Goal: Communication & Community: Answer question/provide support

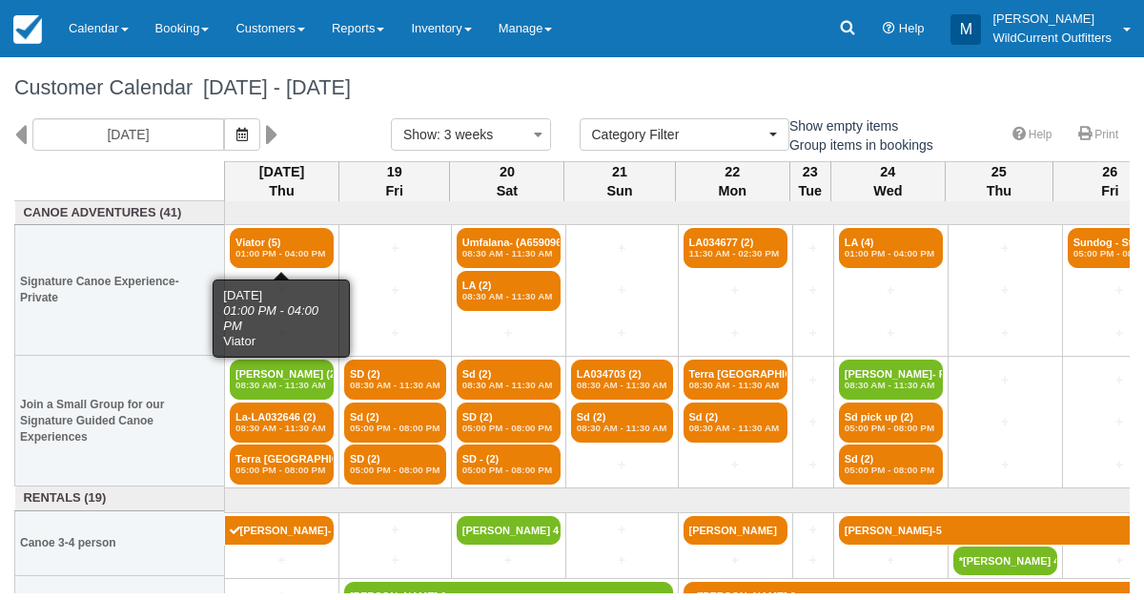
select select
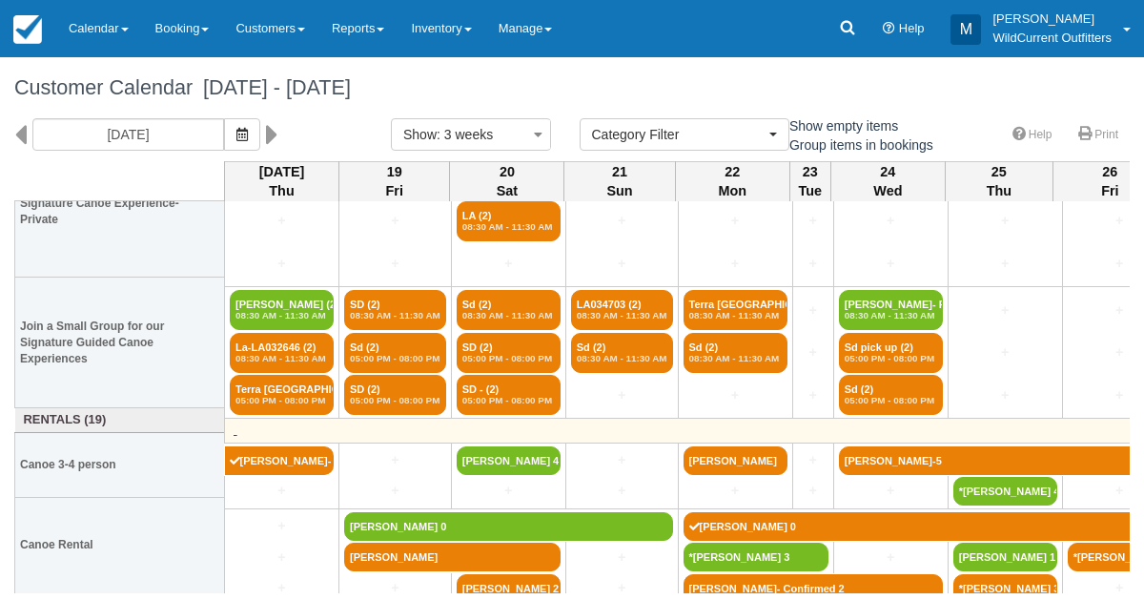
scroll to position [78, 0]
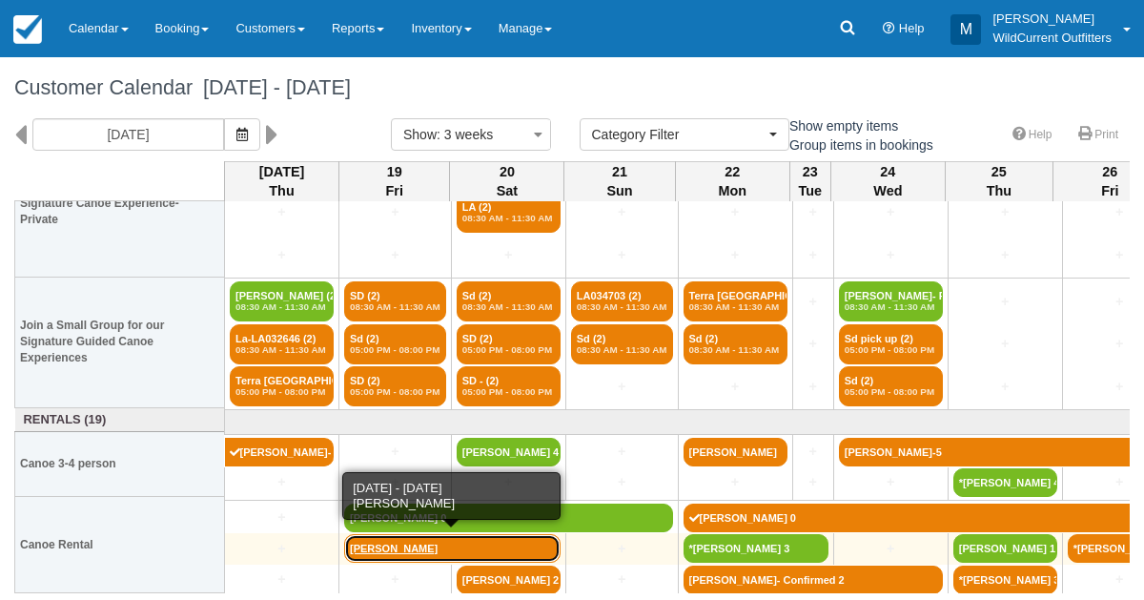
click at [387, 554] on link "Jimmy Hoang" at bounding box center [452, 548] width 216 height 29
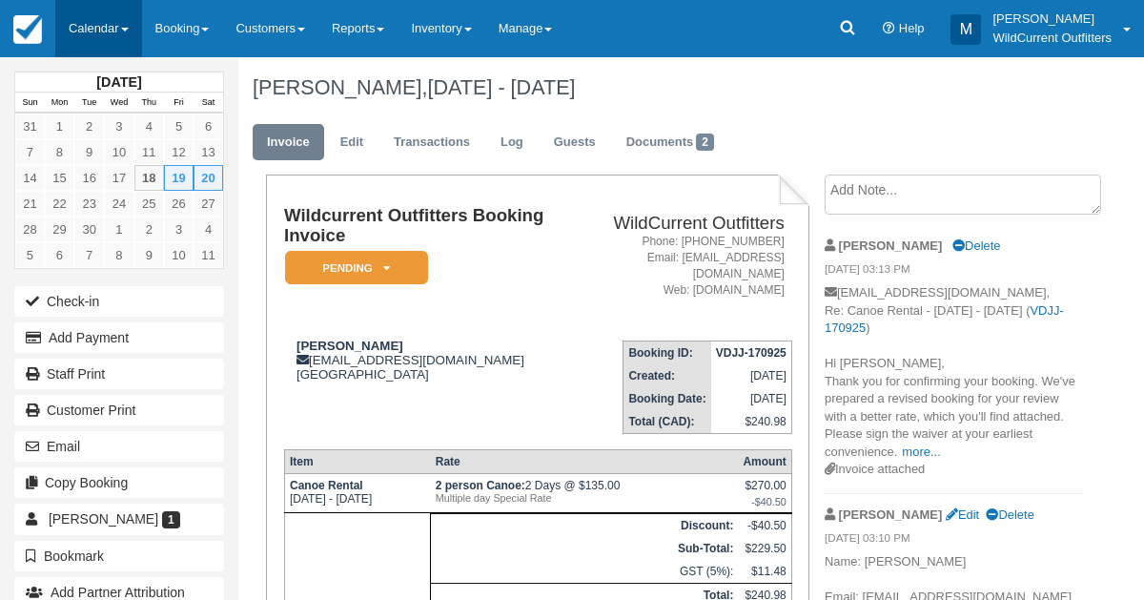
click at [99, 38] on link "Calendar" at bounding box center [98, 28] width 87 height 57
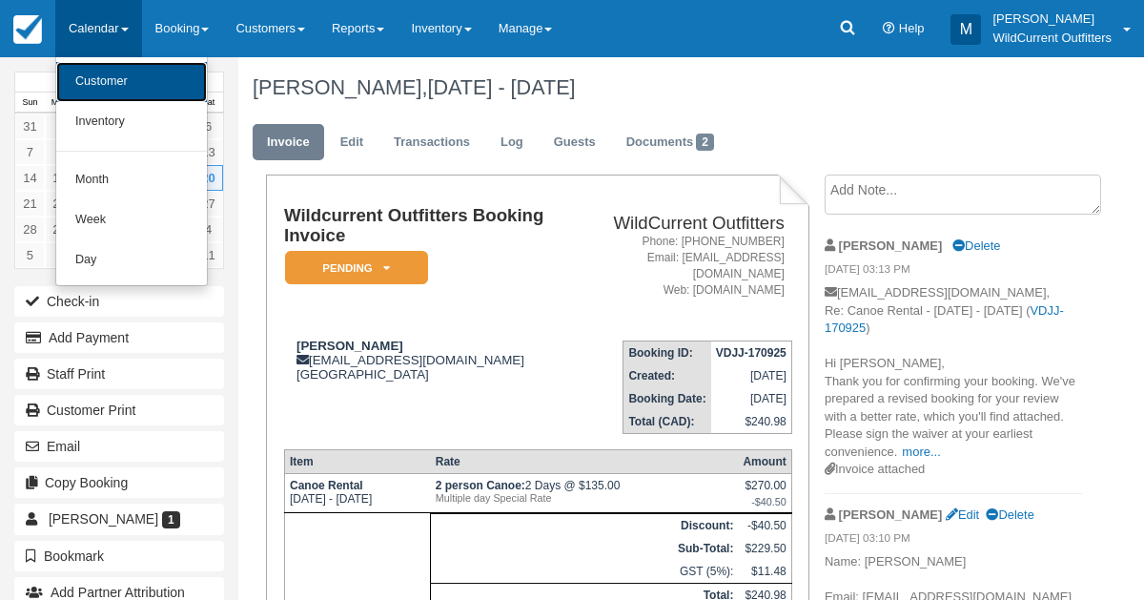
click at [106, 95] on link "Customer" at bounding box center [131, 82] width 151 height 40
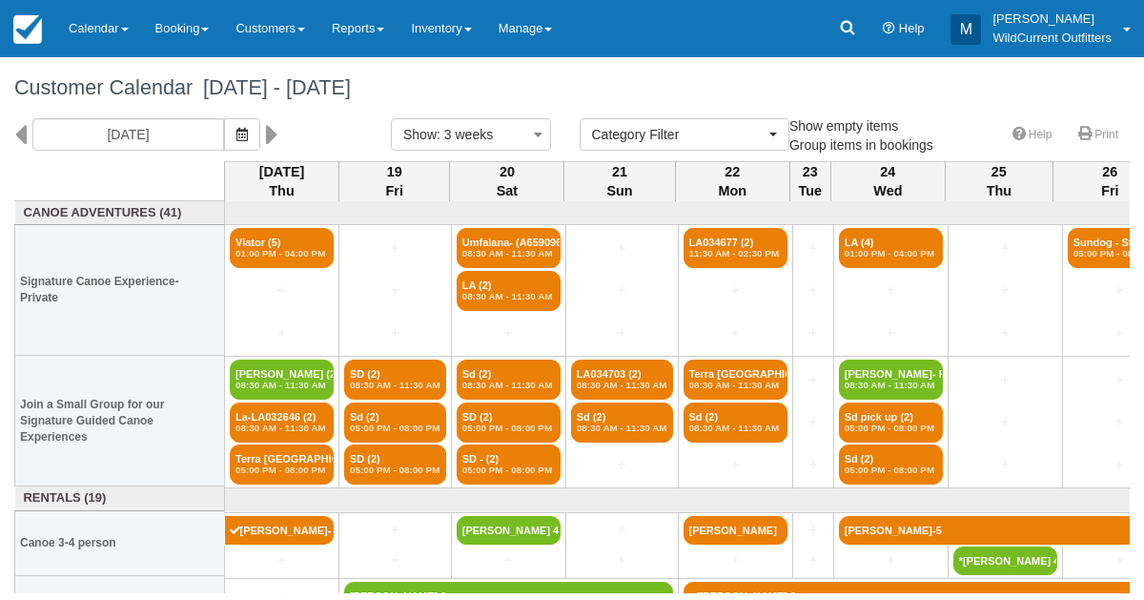
select select
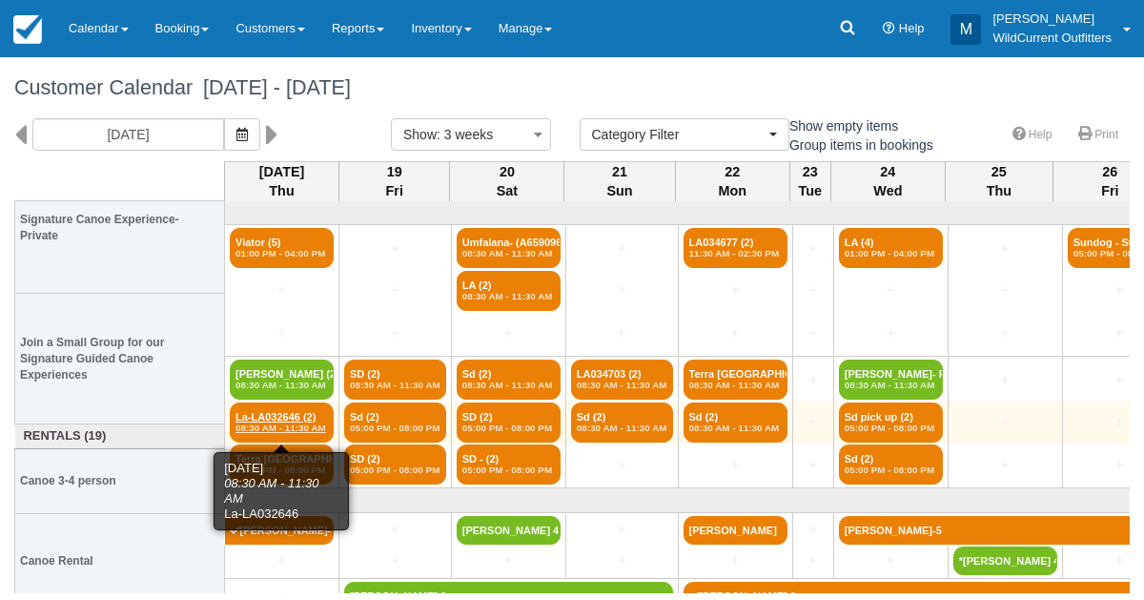
scroll to position [78, 0]
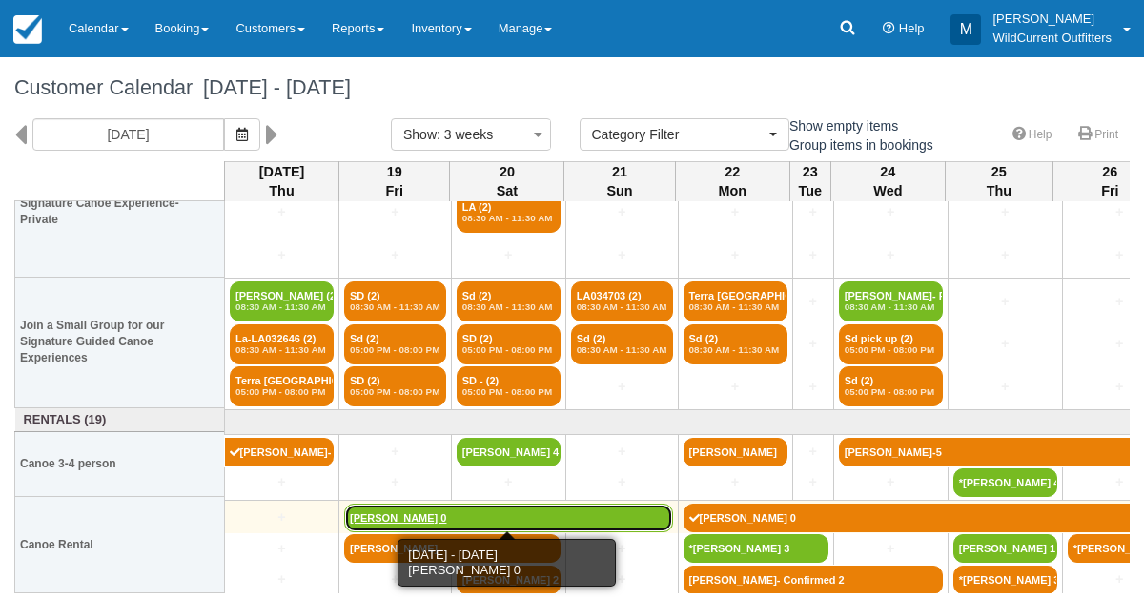
click at [366, 510] on link "[PERSON_NAME] 0" at bounding box center [508, 517] width 329 height 29
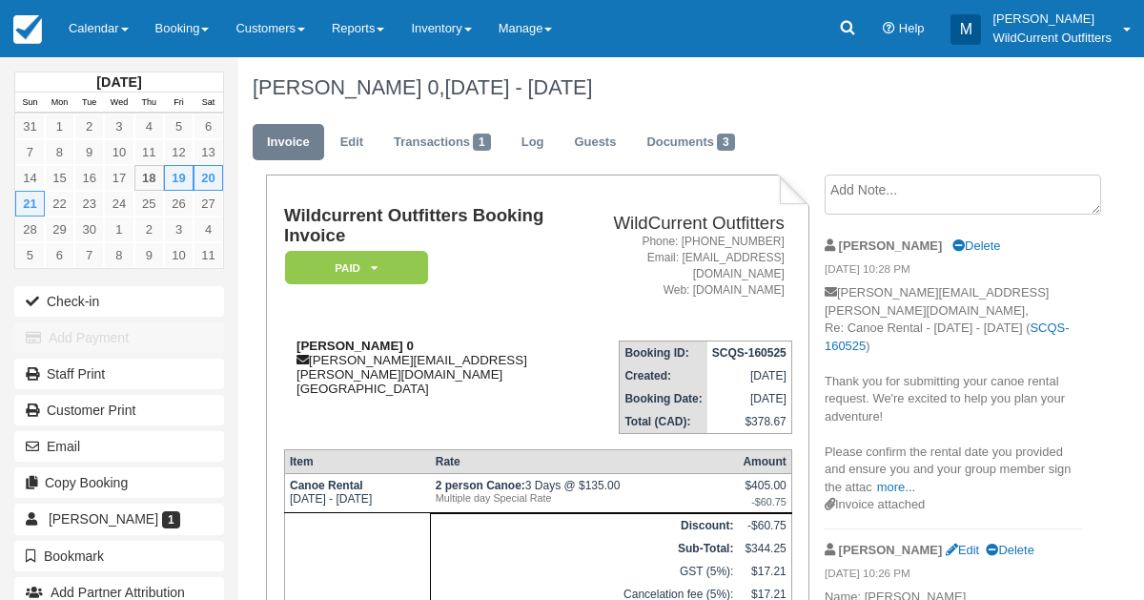
drag, startPoint x: 400, startPoint y: 328, endPoint x: 289, endPoint y: 327, distance: 110.6
click at [289, 338] on div "[PERSON_NAME] 0 [PERSON_NAME][EMAIL_ADDRESS][PERSON_NAME][DOMAIN_NAME] [GEOGRAP…" at bounding box center [440, 366] width 312 height 57
copy strong "[PERSON_NAME]"
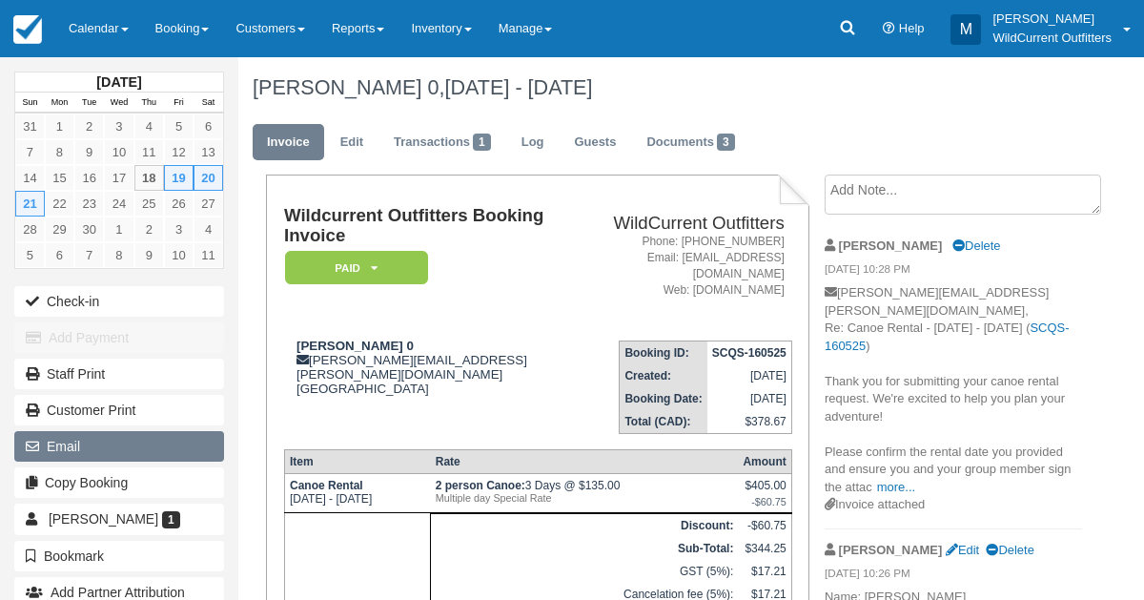
click at [95, 440] on button "Email" at bounding box center [119, 446] width 210 height 31
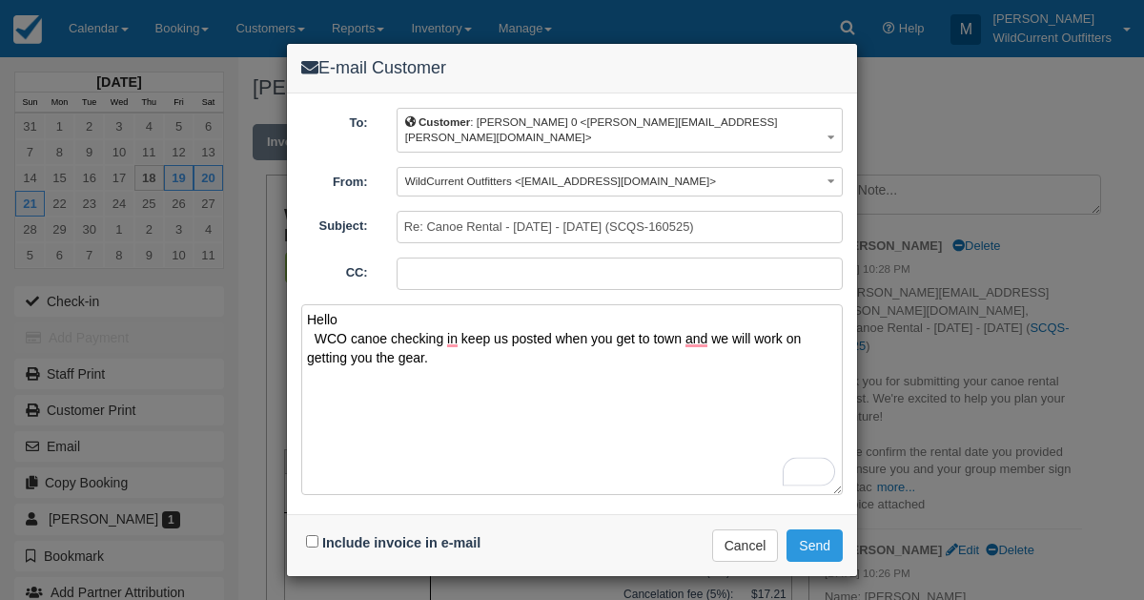
click at [297, 328] on div "To: Customer : [PERSON_NAME] 0 <[PERSON_NAME][EMAIL_ADDRESS][PERSON_NAME][DOMAI…" at bounding box center [572, 303] width 570 height 421
drag, startPoint x: 516, startPoint y: 338, endPoint x: 305, endPoint y: 287, distance: 216.9
click at [305, 304] on textarea "Hello WCO canoe checking in keep us posted when you get to town and we will wor…" at bounding box center [572, 399] width 542 height 191
type textarea "Hello WCO canoe checking in keep us posted when you get to town and we will wor…"
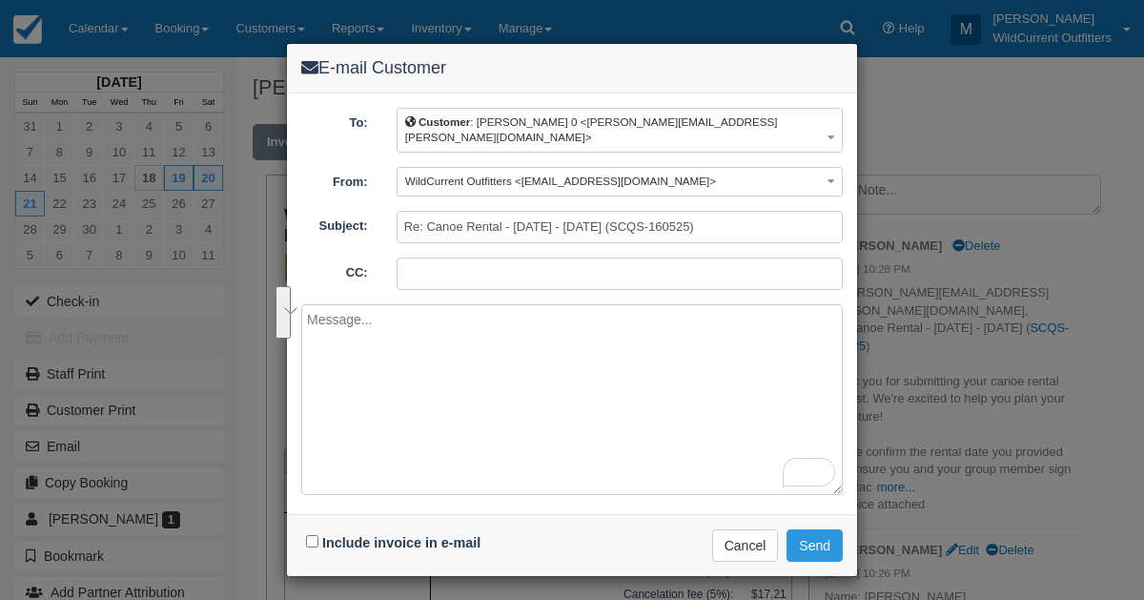
paste textarea "Hi [PERSON_NAME], This is Wild Current Outfitters checking in regarding your ca…"
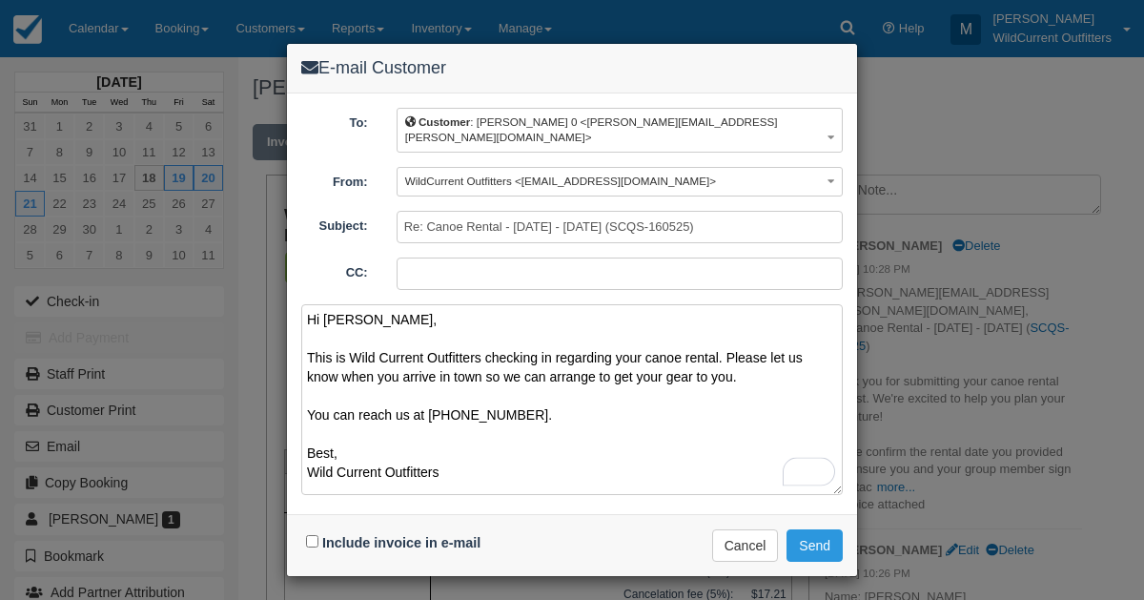
type textarea "Hi [PERSON_NAME], This is Wild Current Outfitters checking in regarding your ca…"
click at [311, 535] on input "Include invoice in e-mail" at bounding box center [312, 541] width 12 height 12
checkbox input "true"
click at [817, 529] on button "Send" at bounding box center [815, 545] width 56 height 32
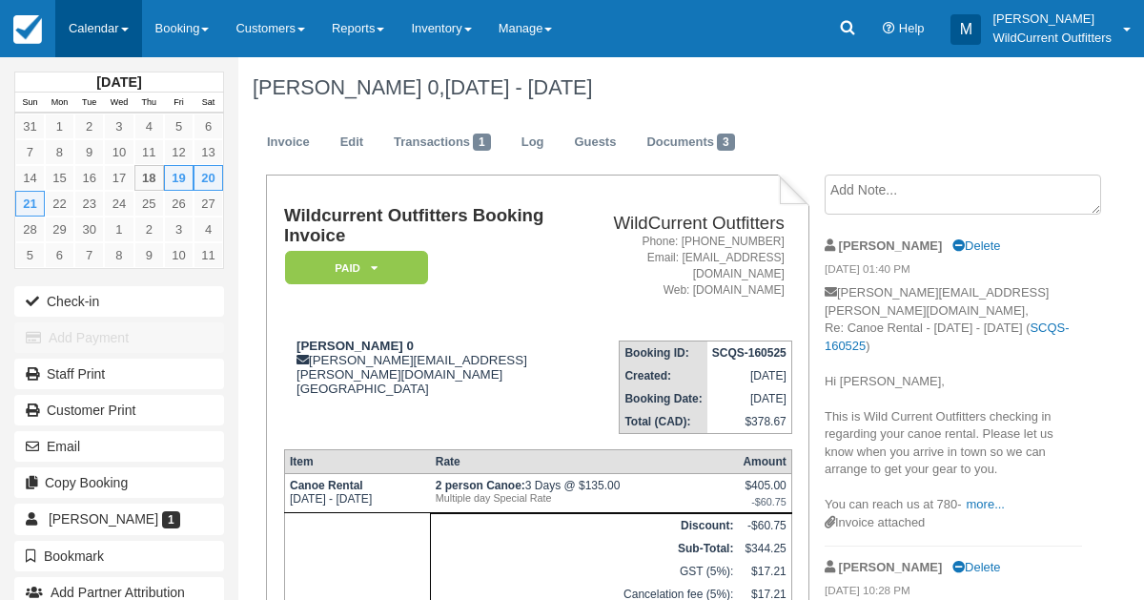
click at [72, 31] on link "Calendar" at bounding box center [98, 28] width 87 height 57
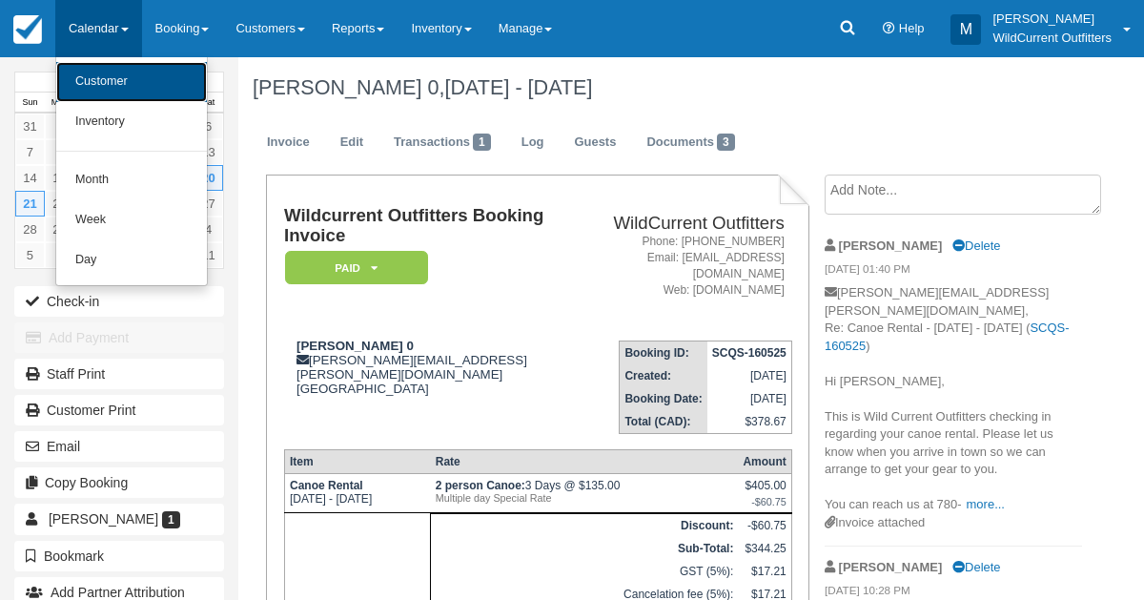
click at [90, 70] on link "Customer" at bounding box center [131, 82] width 151 height 40
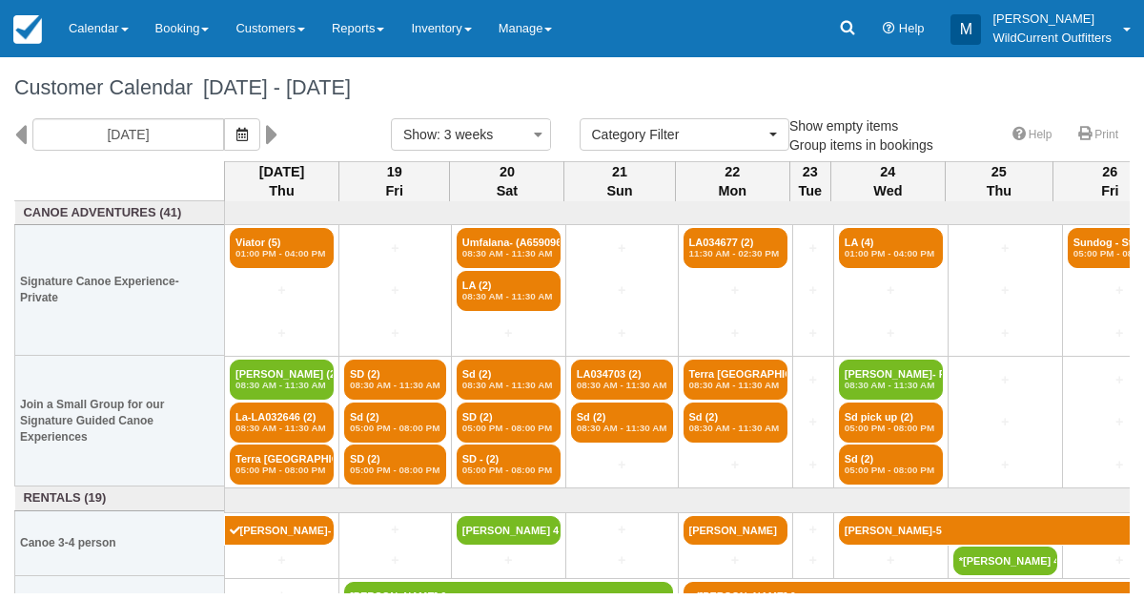
select select
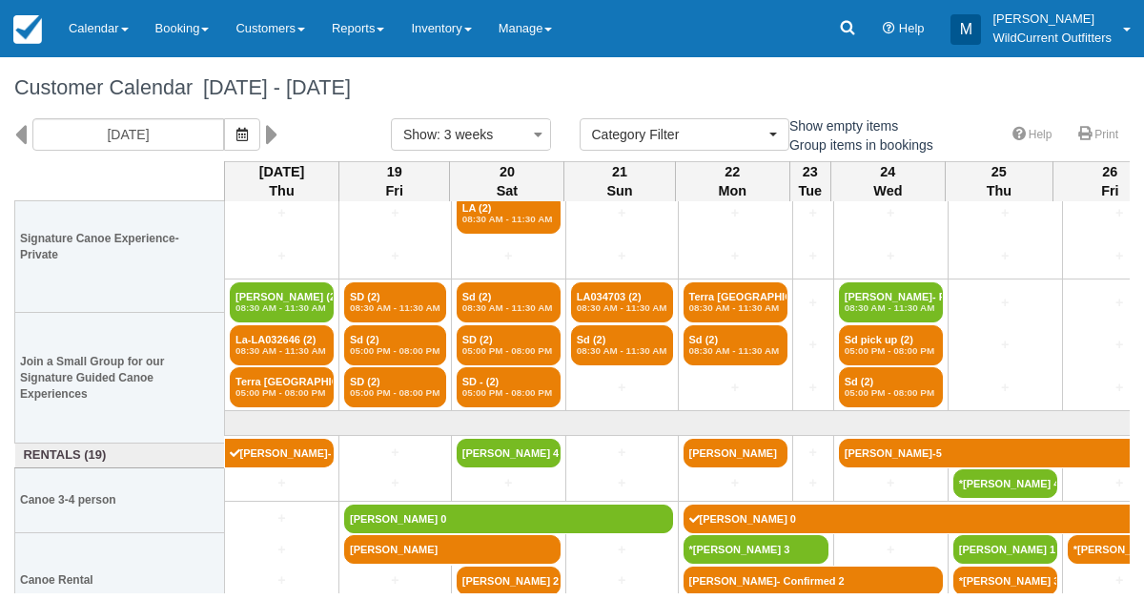
scroll to position [78, 0]
